Goal: Task Accomplishment & Management: Use online tool/utility

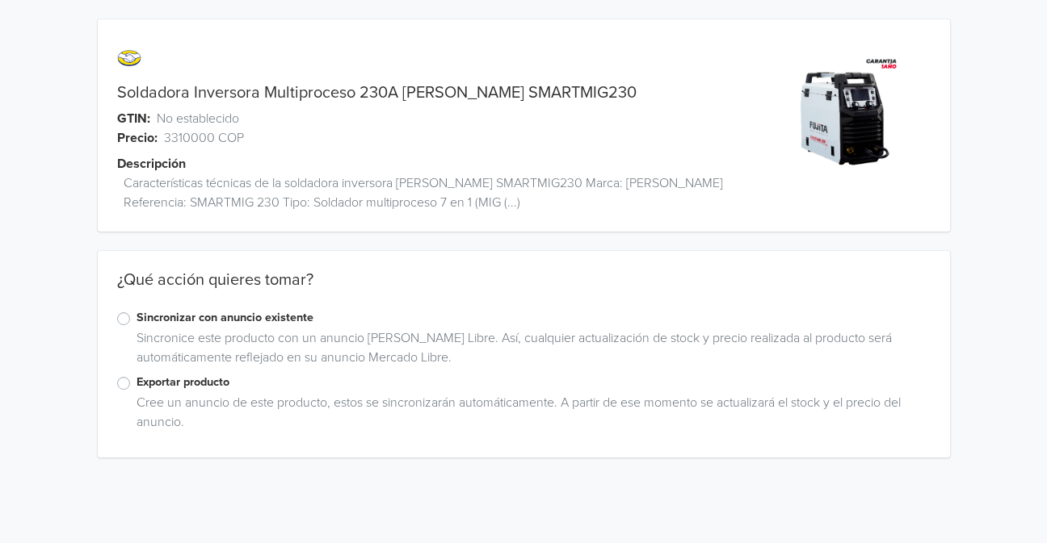
click at [136, 321] on label "Sincronizar con anuncio existente" at bounding box center [533, 318] width 794 height 18
click at [0, 0] on input "Sincronizar con anuncio existente" at bounding box center [0, 0] width 0 height 0
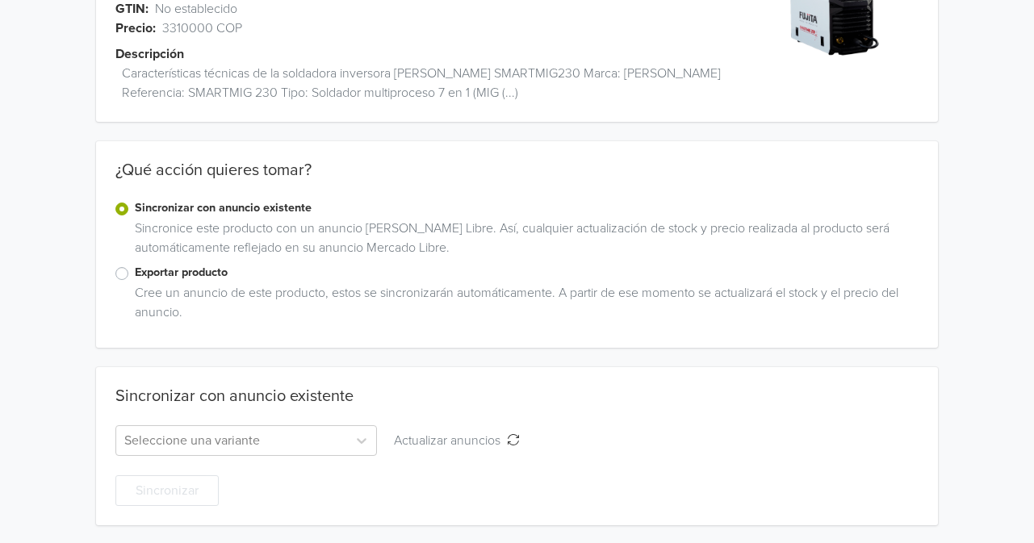
scroll to position [111, 0]
click at [135, 276] on label "Exportar producto" at bounding box center [527, 271] width 784 height 18
click at [0, 0] on input "Exportar producto" at bounding box center [0, 0] width 0 height 0
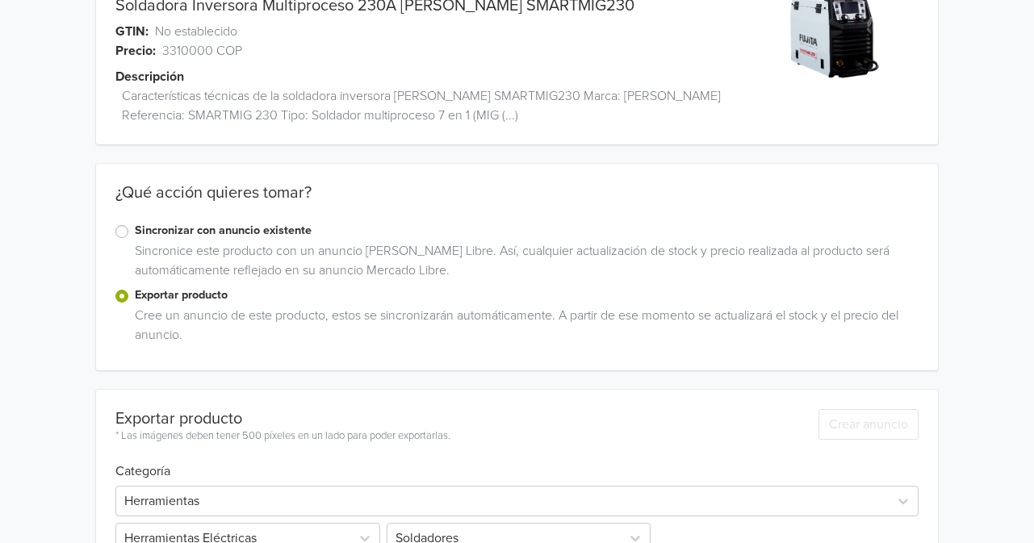
scroll to position [0, 0]
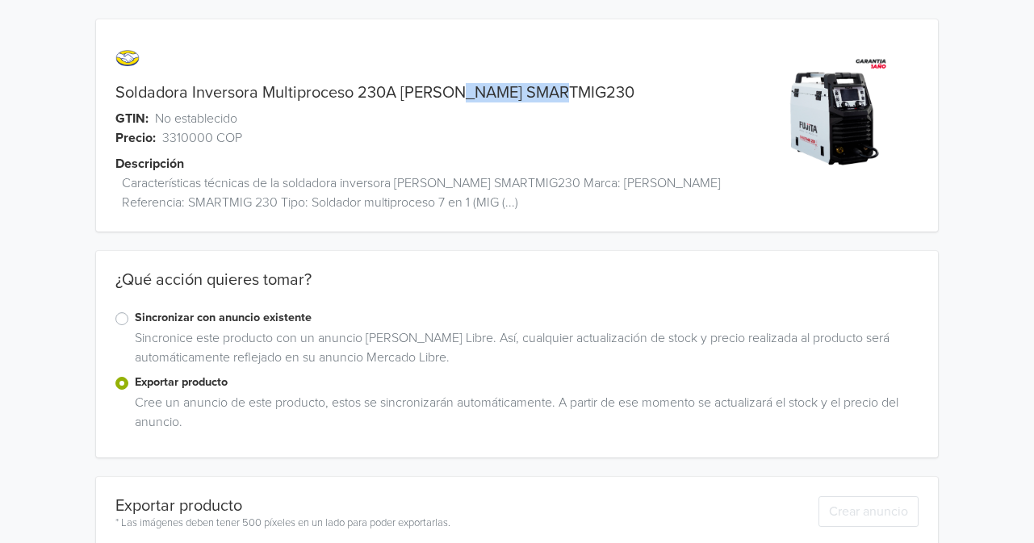
drag, startPoint x: 559, startPoint y: 91, endPoint x: 443, endPoint y: 98, distance: 116.5
click at [443, 98] on div "Soldadora Inversora Multiproceso 230A [PERSON_NAME] SMARTMIG230" at bounding box center [411, 92] width 631 height 19
copy link "SMARTMIG230"
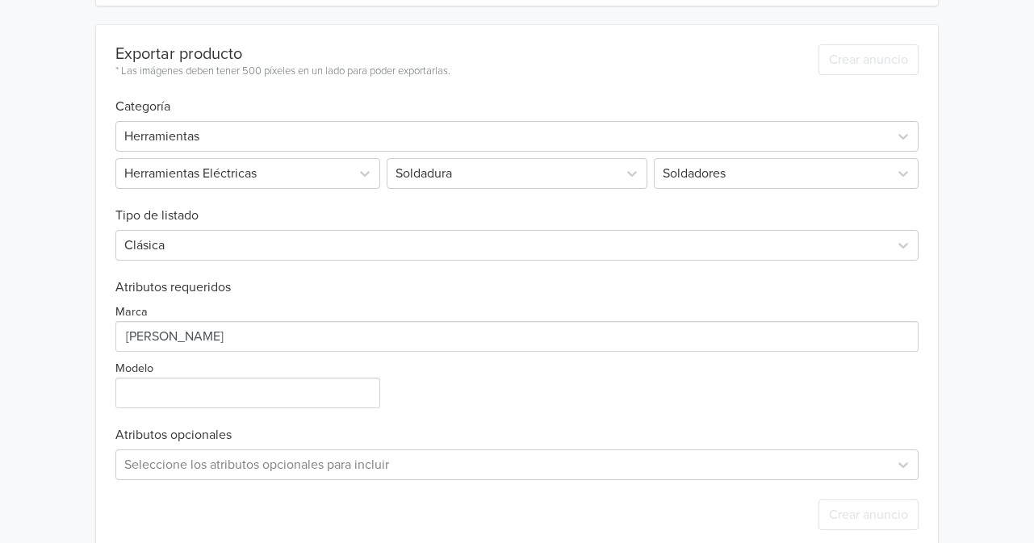
scroll to position [478, 0]
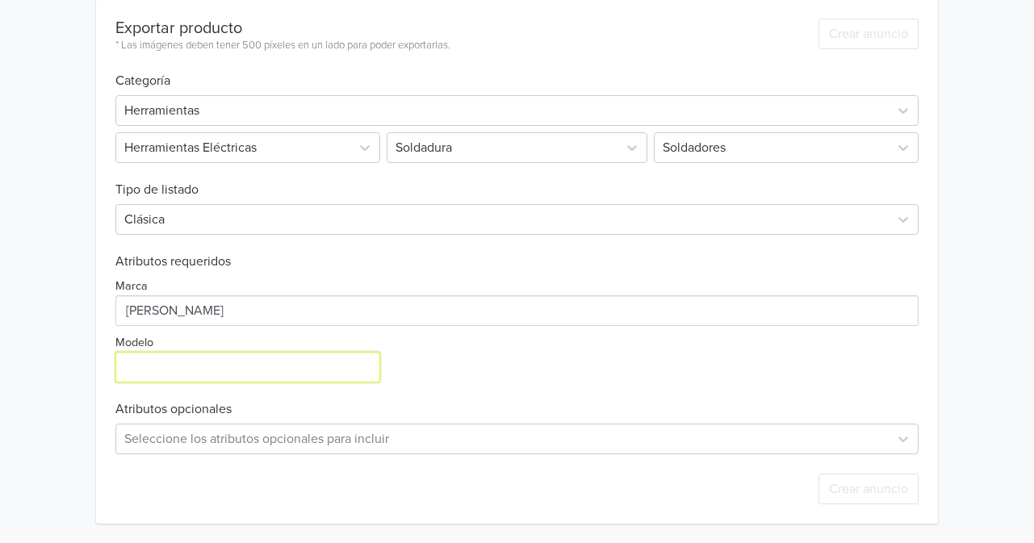
click at [183, 371] on input "Modelo" at bounding box center [247, 367] width 265 height 31
paste input "SMARTMIG230"
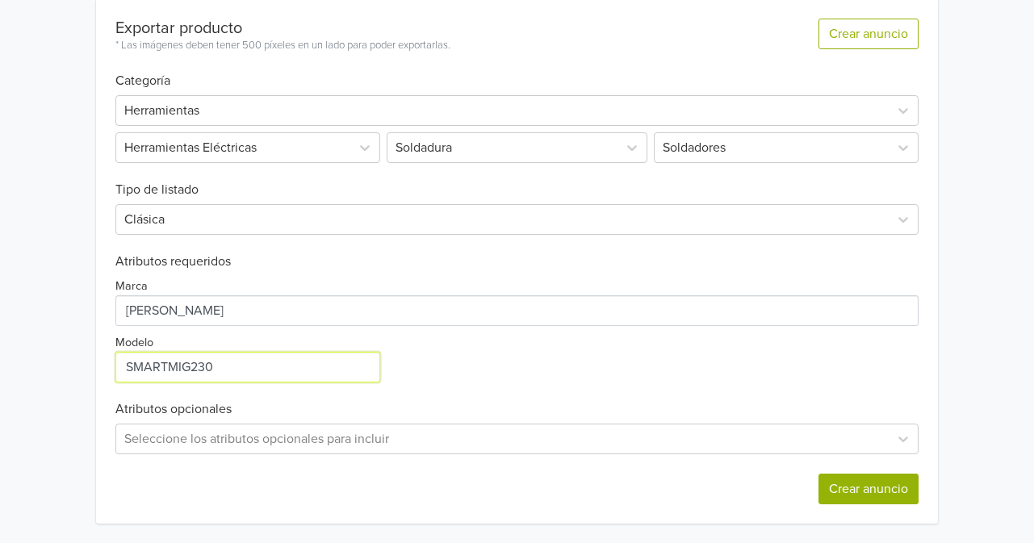
type input "SMARTMIG230"
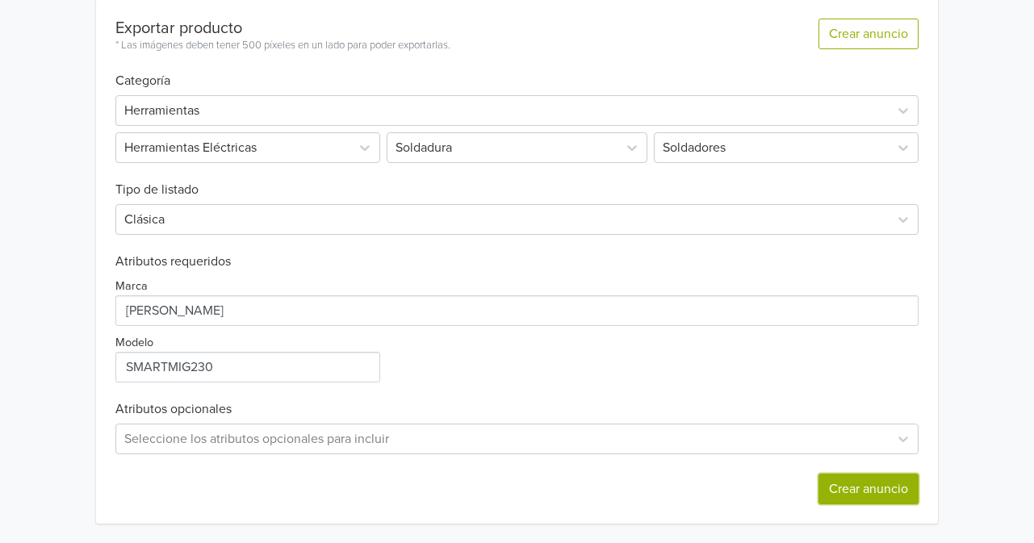
click at [863, 479] on button "Crear anuncio" at bounding box center [869, 489] width 100 height 31
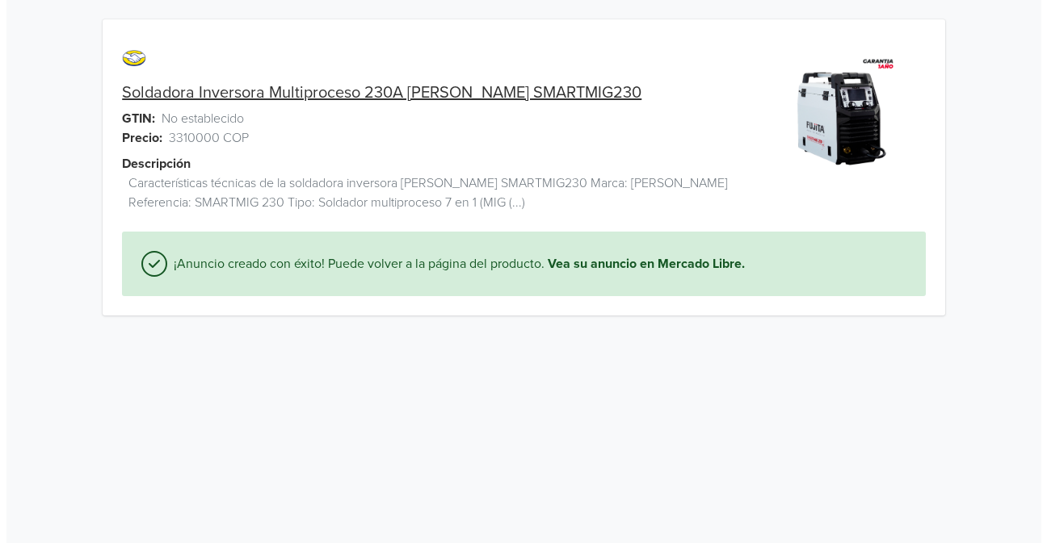
scroll to position [0, 0]
